Goal: Register for event/course

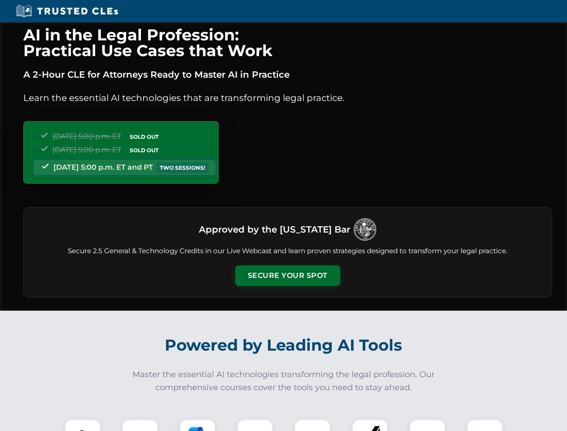
click at [287, 276] on button "Secure Your Spot" at bounding box center [287, 275] width 105 height 21
click at [83, 425] on img at bounding box center [83, 437] width 26 height 26
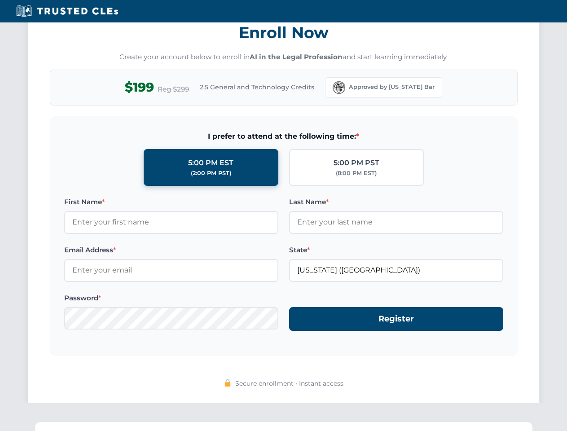
scroll to position [881, 0]
